Goal: Information Seeking & Learning: Learn about a topic

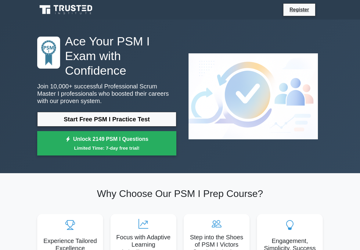
click at [159, 120] on link "Start Free PSM I Practice Test" at bounding box center [106, 119] width 139 height 15
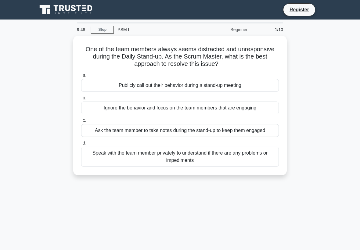
click at [234, 162] on div "Speak with the team member privately to understand if there are any problems or…" at bounding box center [179, 157] width 197 height 20
click at [81, 145] on input "d. Speak with the team member privately to understand if there are any problems…" at bounding box center [81, 143] width 0 height 4
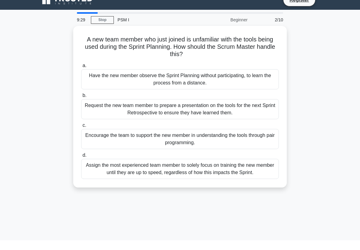
click at [296, 137] on div "A new team member who just joined is unfamiliar with the tools being used durin…" at bounding box center [180, 120] width 293 height 169
click at [265, 139] on div "Encourage the team to support the new member in understanding the tools through…" at bounding box center [179, 149] width 197 height 20
click at [81, 135] on input "c. Encourage the team to support the new member in understanding the tools thro…" at bounding box center [81, 135] width 0 height 4
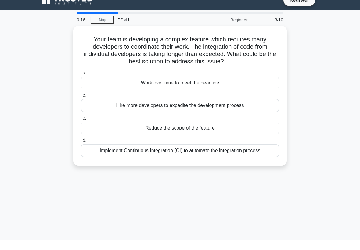
click at [248, 154] on div "Implement Continuous Integration (CI) to automate the integration process" at bounding box center [179, 160] width 197 height 13
click at [81, 152] on input "d. Implement Continuous Integration (CI) to automate the integration process" at bounding box center [81, 150] width 0 height 4
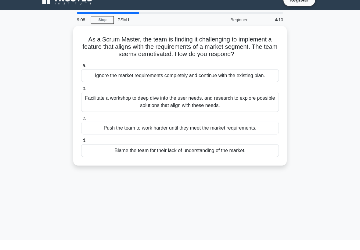
click at [240, 109] on div "Facilitate a workshop to deep dive into the user needs, and research to explore…" at bounding box center [179, 111] width 197 height 20
click at [81, 100] on input "b. Facilitate a workshop to deep dive into the user needs, and research to expl…" at bounding box center [81, 98] width 0 height 4
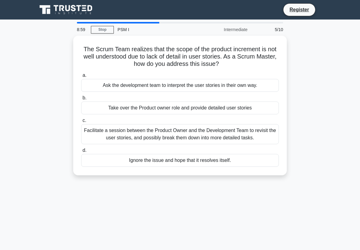
click at [254, 130] on div "Facilitate a session between the Product Owner and the Development Team to revi…" at bounding box center [179, 134] width 197 height 20
click at [81, 123] on input "c. Facilitate a session between the Product Owner and the Development Team to r…" at bounding box center [81, 121] width 0 height 4
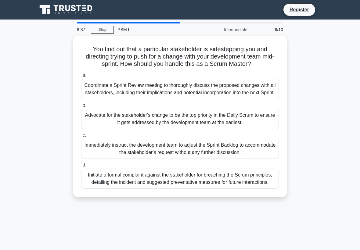
click at [258, 129] on div "Advocate for the stakeholder's change to be the top priority in the Daily Scrum…" at bounding box center [179, 119] width 197 height 20
click at [81, 107] on input "b. Advocate for the stakeholder's change to be the top priority in the Daily Sc…" at bounding box center [81, 105] width 0 height 4
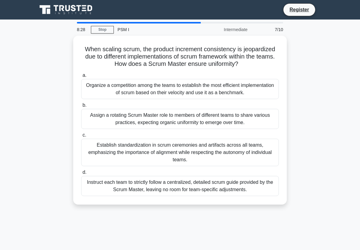
click at [233, 158] on div "Establish standardization in scrum ceremonies and artifacts across all teams, e…" at bounding box center [179, 152] width 197 height 27
click at [81, 137] on input "c. Establish standardization in scrum ceremonies and artifacts across all teams…" at bounding box center [81, 135] width 0 height 4
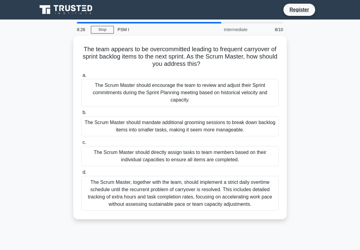
click at [209, 203] on div "The Scrum Master, together with the team, should implement a strict daily overt…" at bounding box center [179, 193] width 197 height 35
click at [81, 174] on input "d. The Scrum Master, together with the team, should implement a strict daily ov…" at bounding box center [81, 172] width 0 height 4
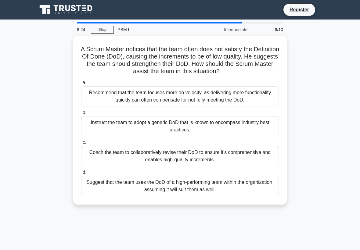
click at [254, 99] on div "Recommend that the team focuses more on velocity, as delivering more functional…" at bounding box center [179, 96] width 197 height 20
click at [81, 85] on input "a. Recommend that the team focuses more on velocity, as delivering more functio…" at bounding box center [81, 83] width 0 height 4
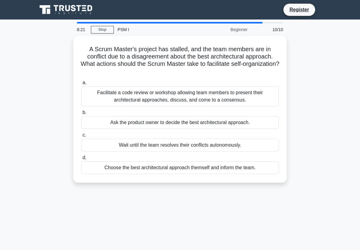
click at [252, 97] on div "Facilitate a code review or workshop allowing team members to present their arc…" at bounding box center [179, 96] width 197 height 20
click at [81, 85] on input "a. Facilitate a code review or workshop allowing team members to present their …" at bounding box center [81, 83] width 0 height 4
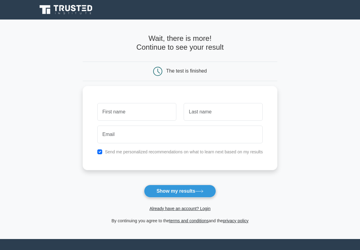
click at [203, 194] on button "Show my results" at bounding box center [180, 191] width 72 height 13
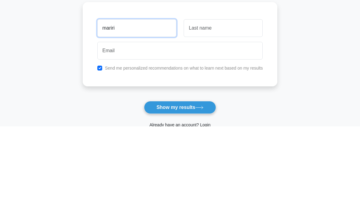
type input "mariri"
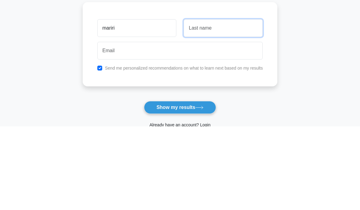
click at [262, 103] on input "text" at bounding box center [222, 112] width 79 height 18
type input "yeo"
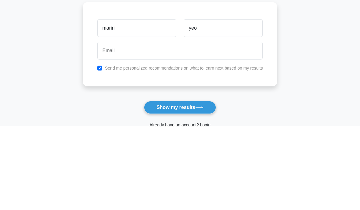
click at [317, 38] on main "Wait, there is more! Continue to see your result The test is finished mariri yeo" at bounding box center [180, 129] width 360 height 219
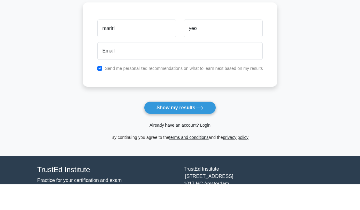
click at [208, 127] on button "Show my results" at bounding box center [180, 133] width 72 height 13
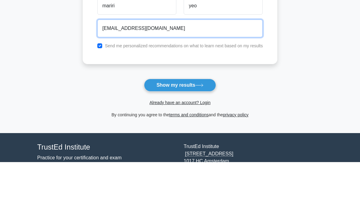
type input "marissayeowenxi@gmail.com"
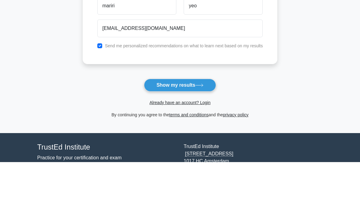
click at [314, 46] on main "Wait, there is more! Continue to see your result The test is finished mariri yeo" at bounding box center [180, 71] width 360 height 219
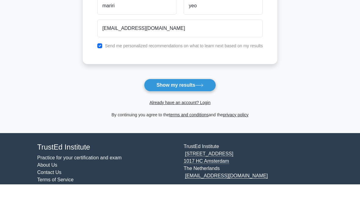
click at [205, 104] on button "Show my results" at bounding box center [180, 110] width 72 height 13
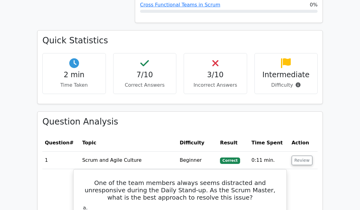
scroll to position [353, 0]
